Goal: Check status: Check status

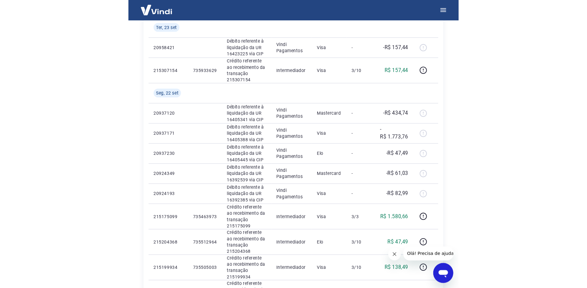
scroll to position [217, 0]
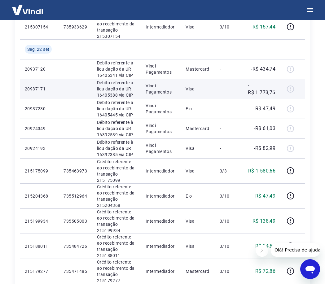
click at [291, 90] on div at bounding box center [292, 89] width 15 height 10
click at [291, 87] on div at bounding box center [292, 89] width 15 height 10
click at [292, 89] on div at bounding box center [292, 89] width 15 height 10
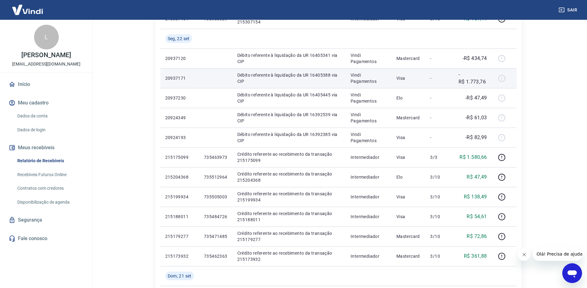
click at [329, 80] on div at bounding box center [504, 78] width 15 height 10
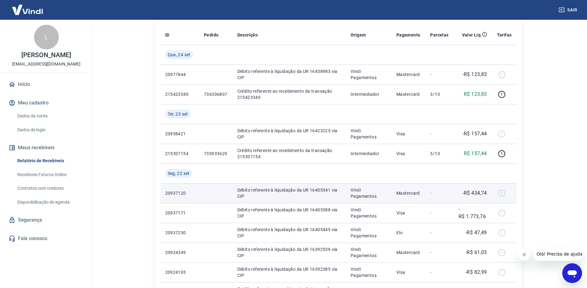
scroll to position [93, 0]
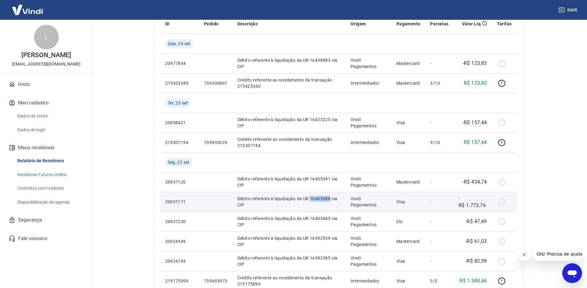
drag, startPoint x: 330, startPoint y: 197, endPoint x: 311, endPoint y: 199, distance: 18.9
click at [311, 199] on p "Débito referente à liquidação da UR 16405388 via CIP" at bounding box center [288, 202] width 103 height 12
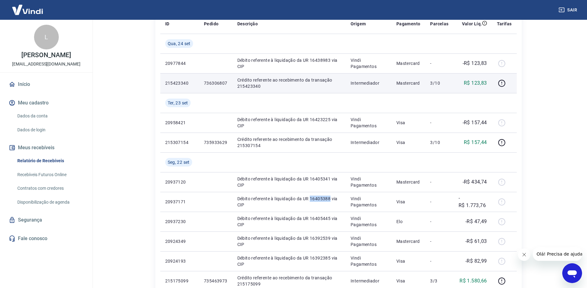
copy p "16405388"
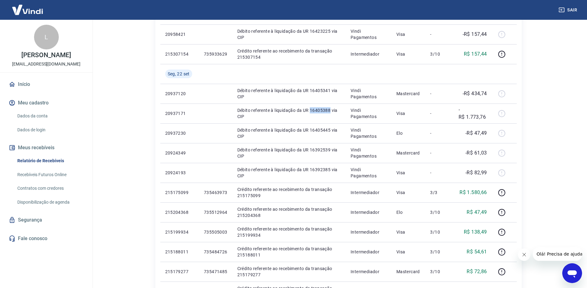
scroll to position [155, 0]
